Goal: Task Accomplishment & Management: Manage account settings

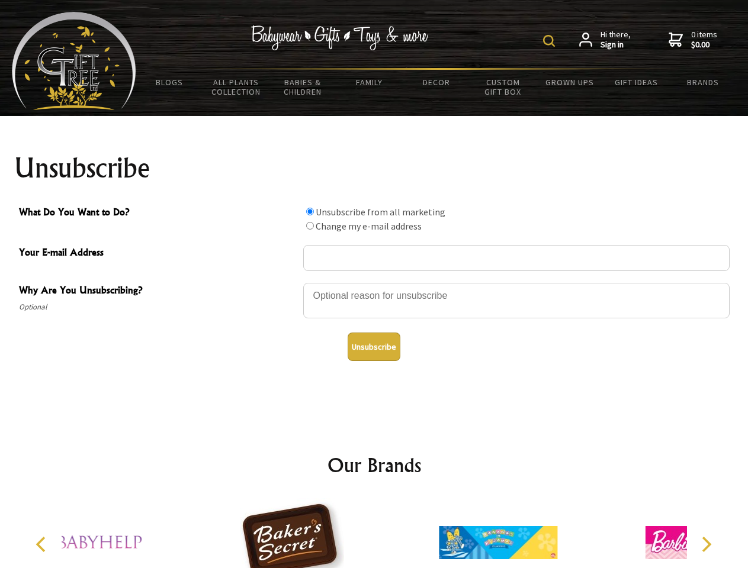
click at [551, 41] on img at bounding box center [549, 41] width 12 height 12
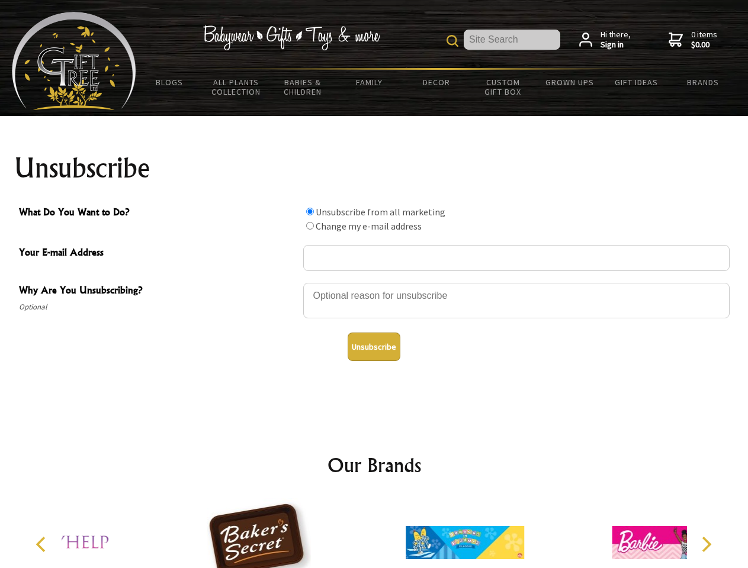
click at [374, 282] on div at bounding box center [516, 302] width 426 height 41
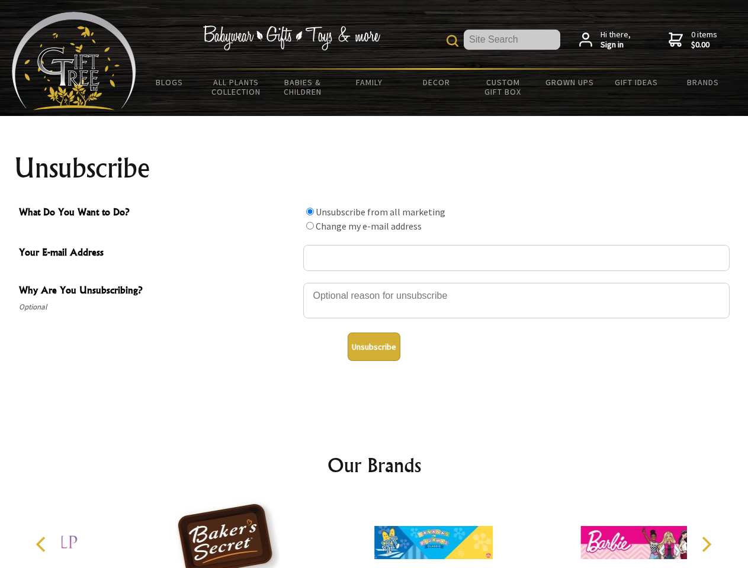
click at [310, 211] on input "What Do You Want to Do?" at bounding box center [310, 212] width 8 height 8
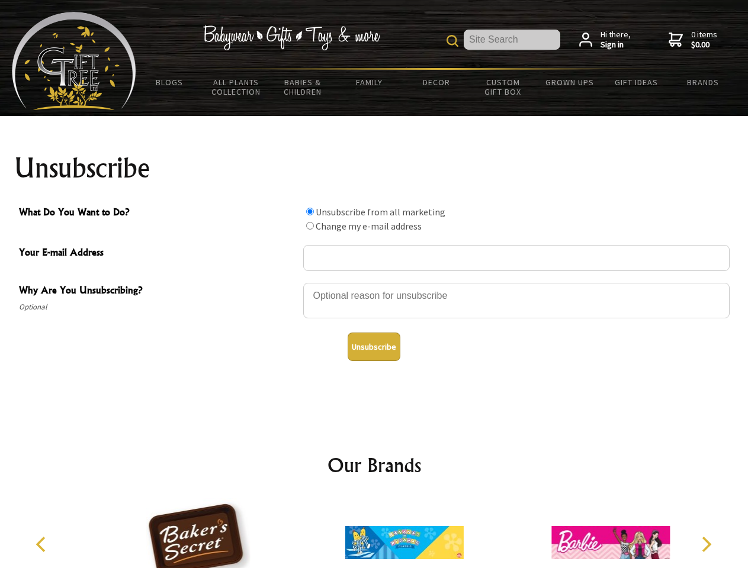
click at [310, 226] on input "What Do You Want to Do?" at bounding box center [310, 226] width 8 height 8
radio input "true"
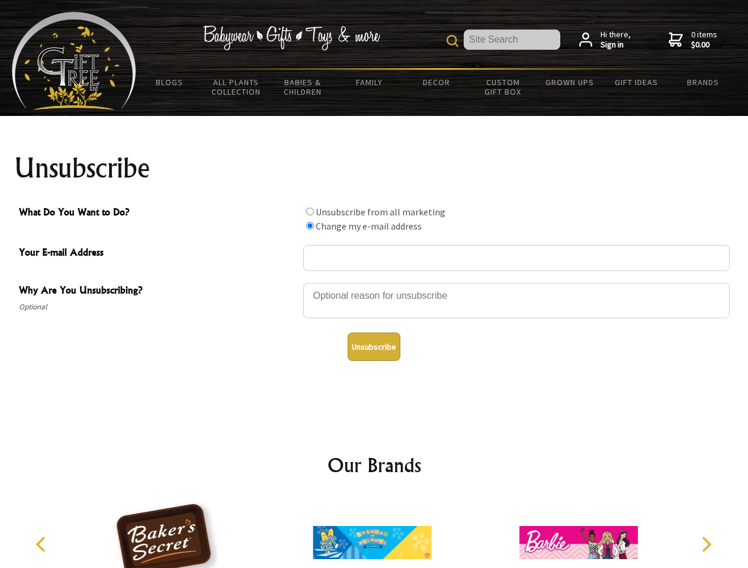
click at [374, 347] on button "Unsubscribe" at bounding box center [374, 347] width 53 height 28
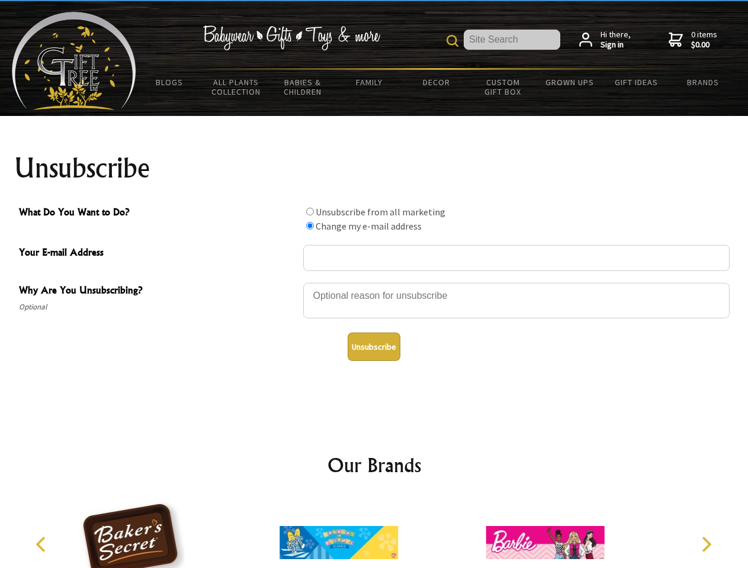
click at [374, 534] on img at bounding box center [338, 543] width 118 height 89
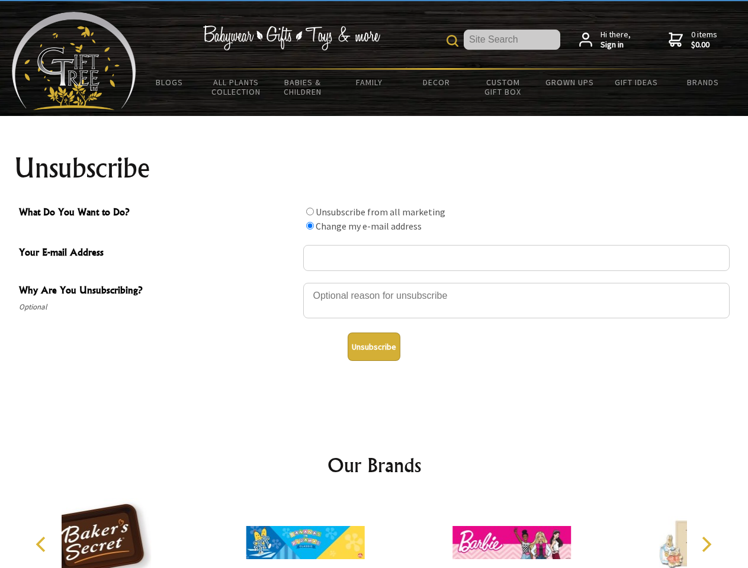
click at [43, 545] on icon "Previous" at bounding box center [41, 544] width 15 height 15
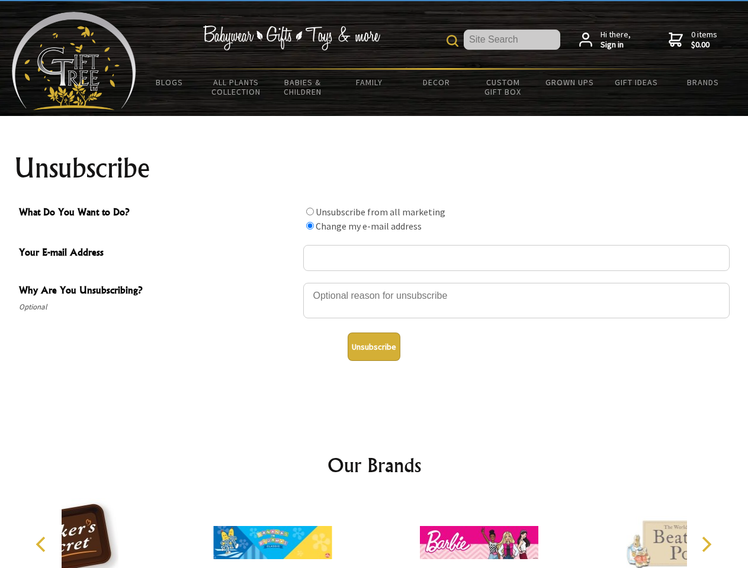
click at [706, 545] on icon "Next" at bounding box center [705, 544] width 15 height 15
